Goal: Use online tool/utility: Utilize a website feature to perform a specific function

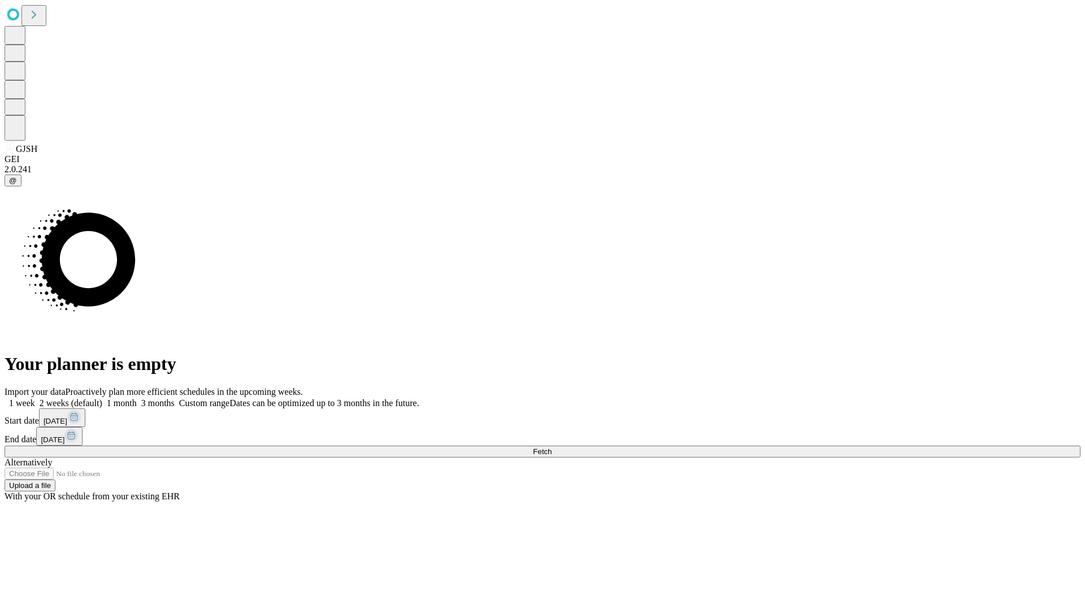
click at [552, 448] on span "Fetch" at bounding box center [542, 452] width 19 height 8
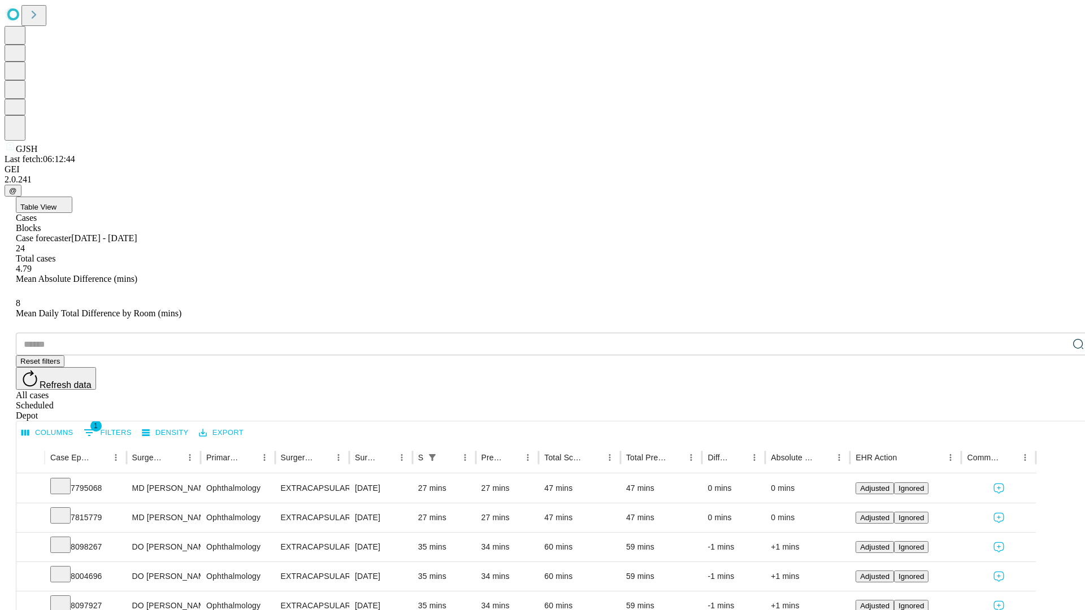
click at [57, 203] on span "Table View" at bounding box center [38, 207] width 36 height 8
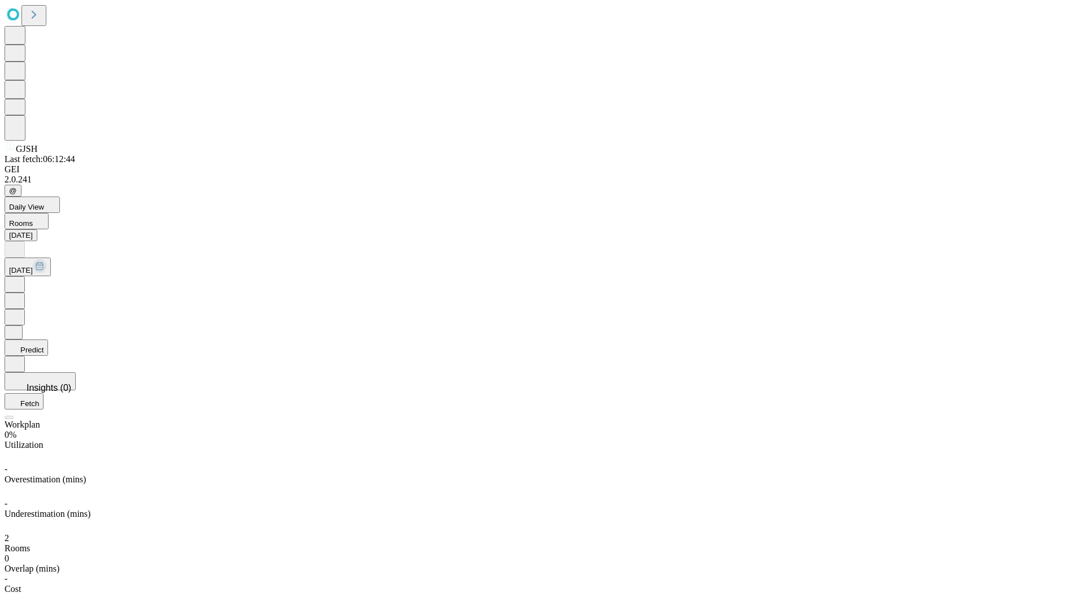
click at [48, 340] on button "Predict" at bounding box center [27, 348] width 44 height 16
